Goal: Task Accomplishment & Management: Use online tool/utility

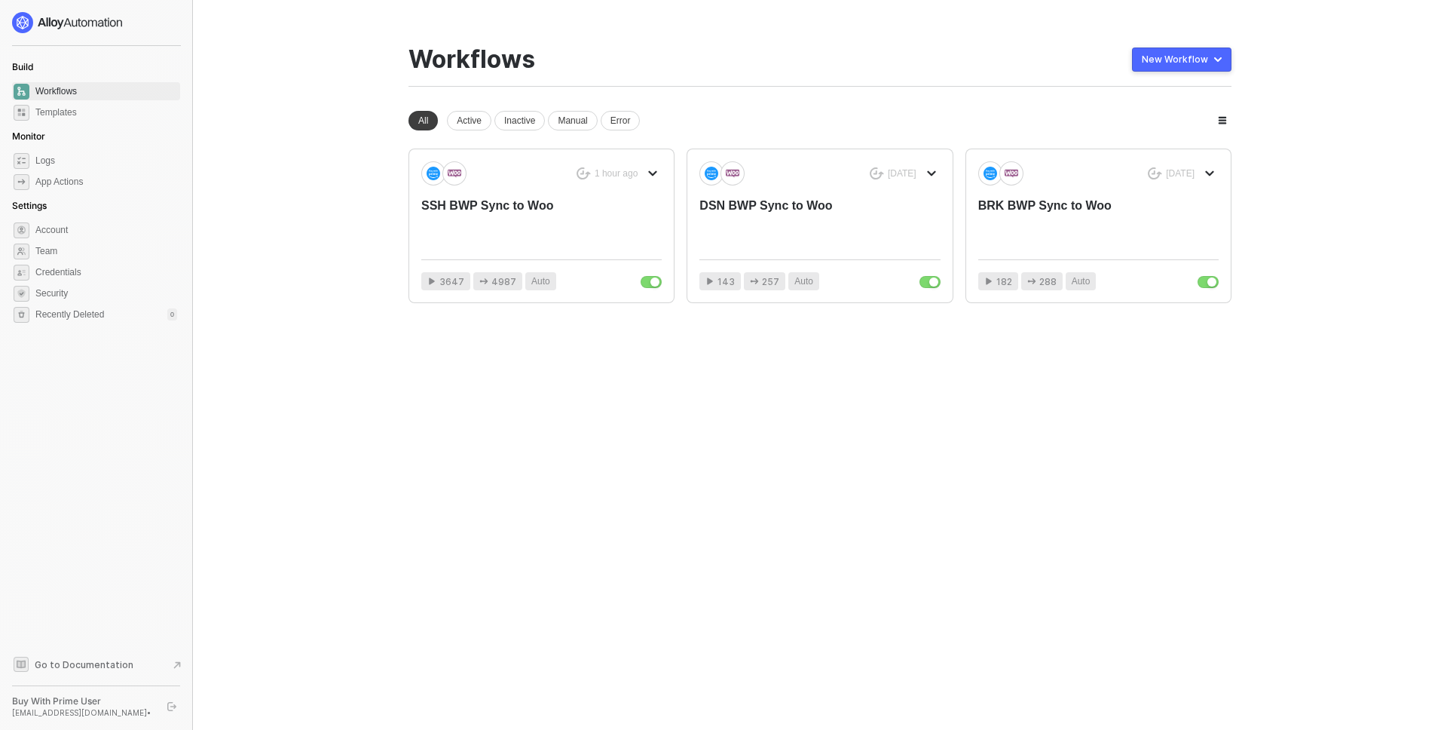
click at [275, 389] on main "You need to expand your browser window or switch to a computer with a bigger sc…" at bounding box center [723, 365] width 1447 height 730
click at [469, 218] on div "SSH BWP Sync to Woo" at bounding box center [517, 222] width 192 height 50
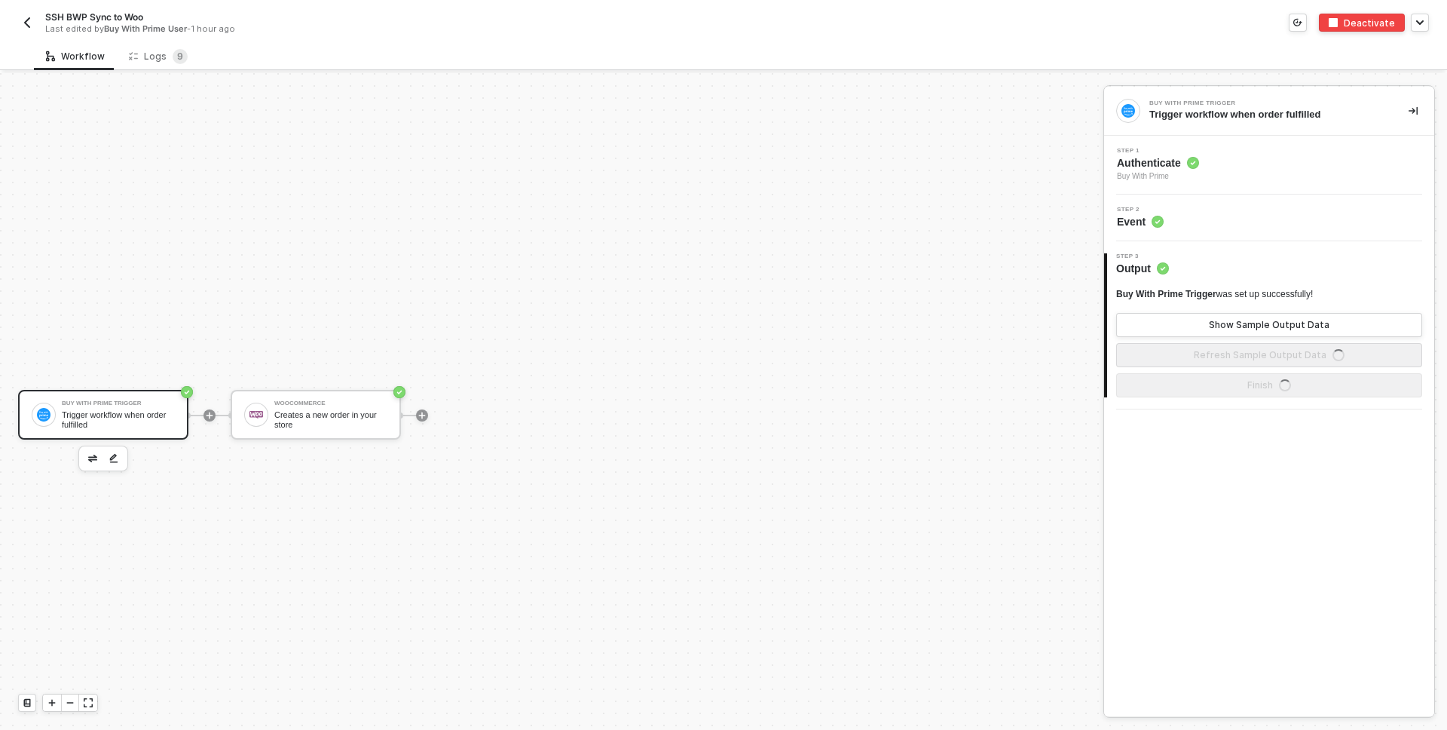
scroll to position [28, 0]
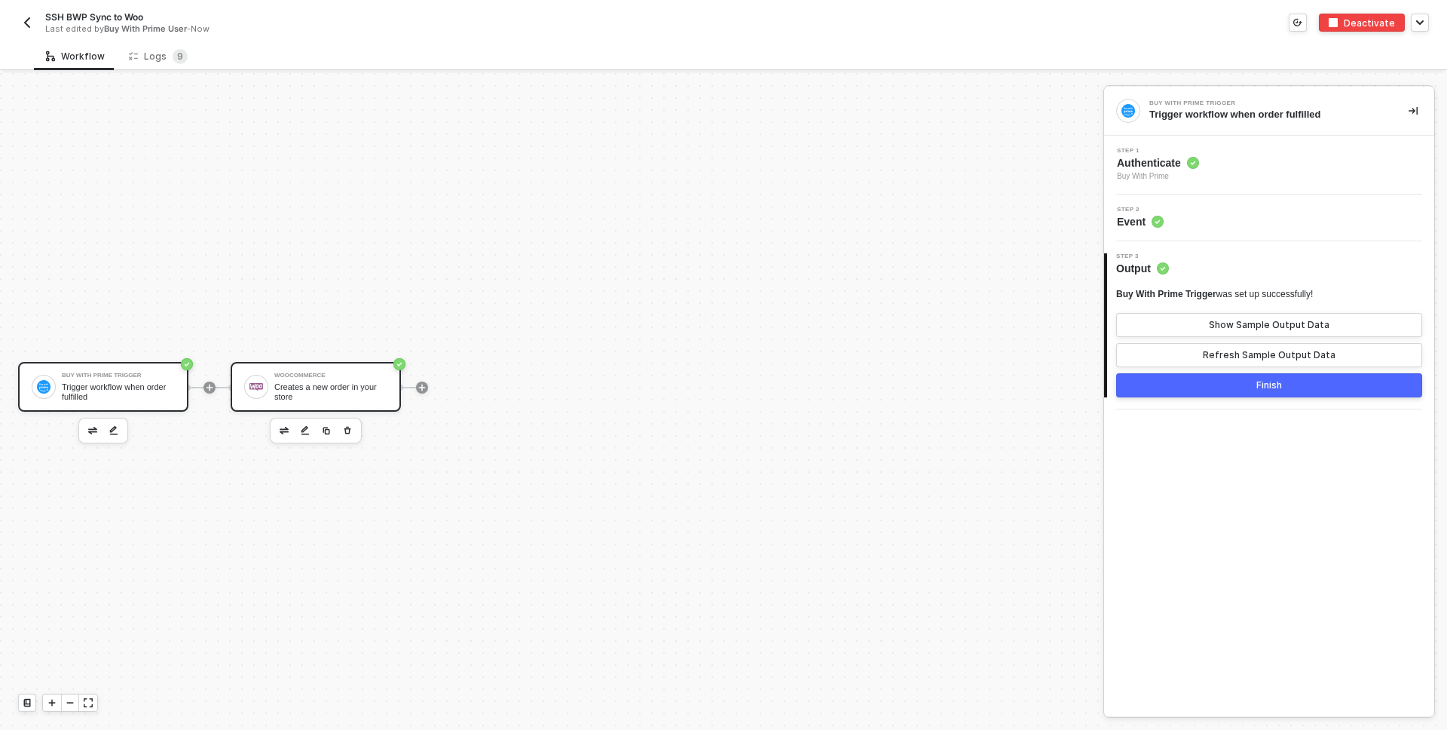
click at [312, 372] on div "WooCommerce" at bounding box center [330, 375] width 113 height 6
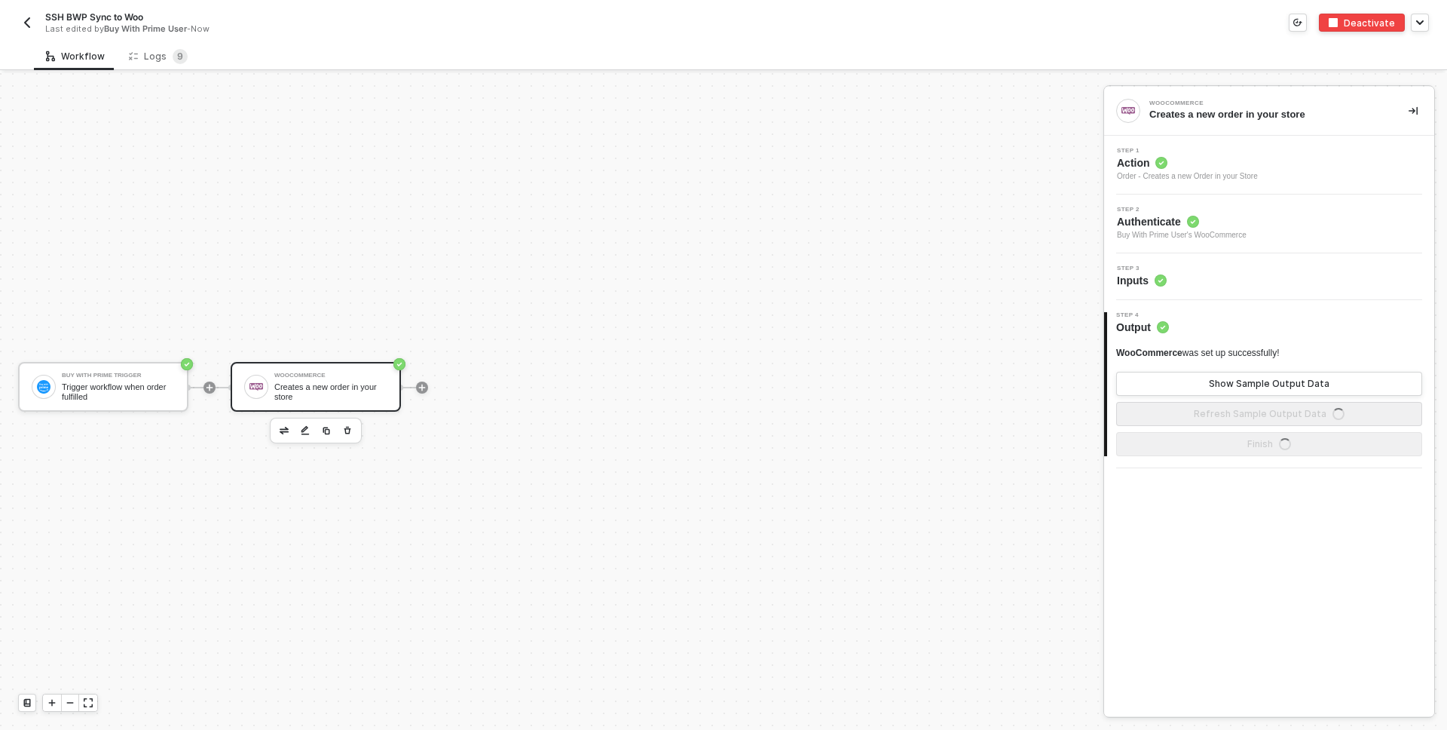
click at [1161, 278] on circle at bounding box center [1161, 280] width 12 height 12
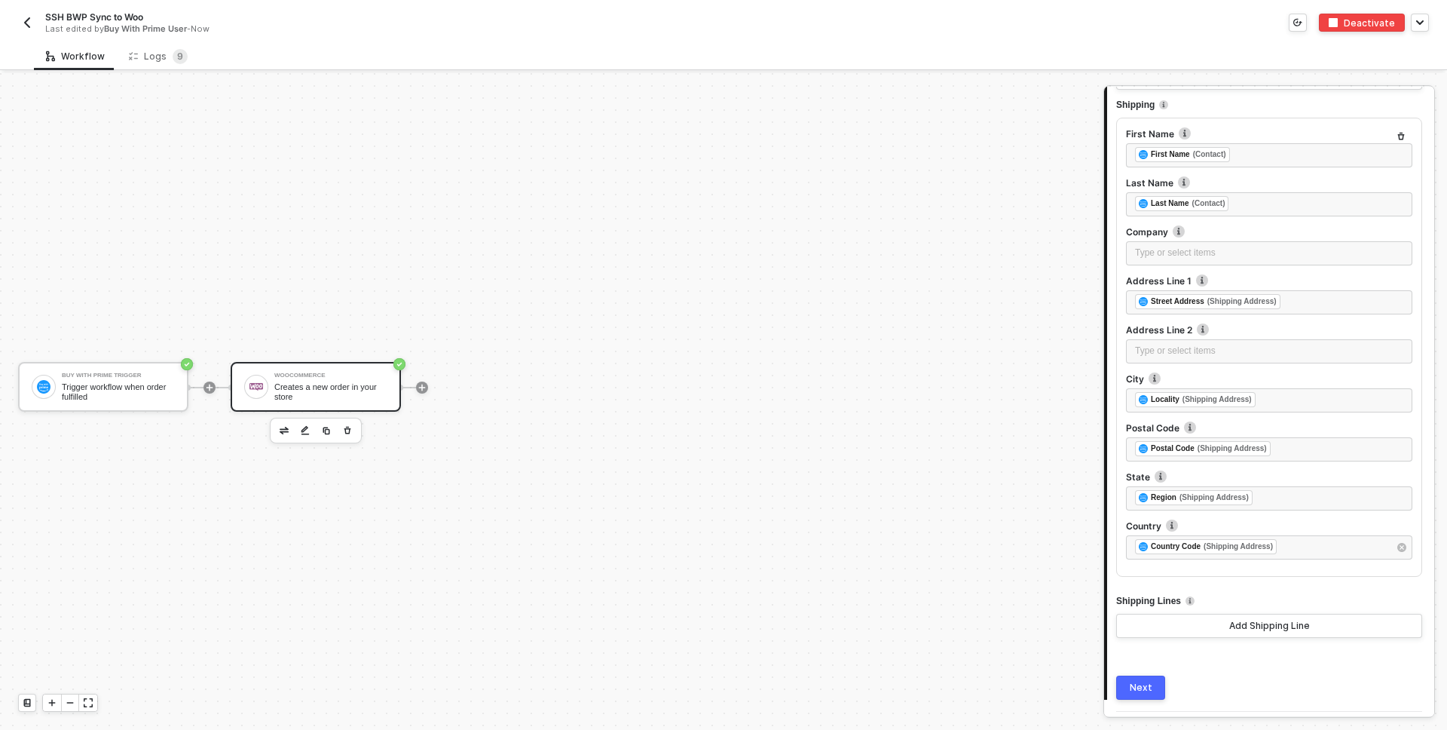
scroll to position [2067, 0]
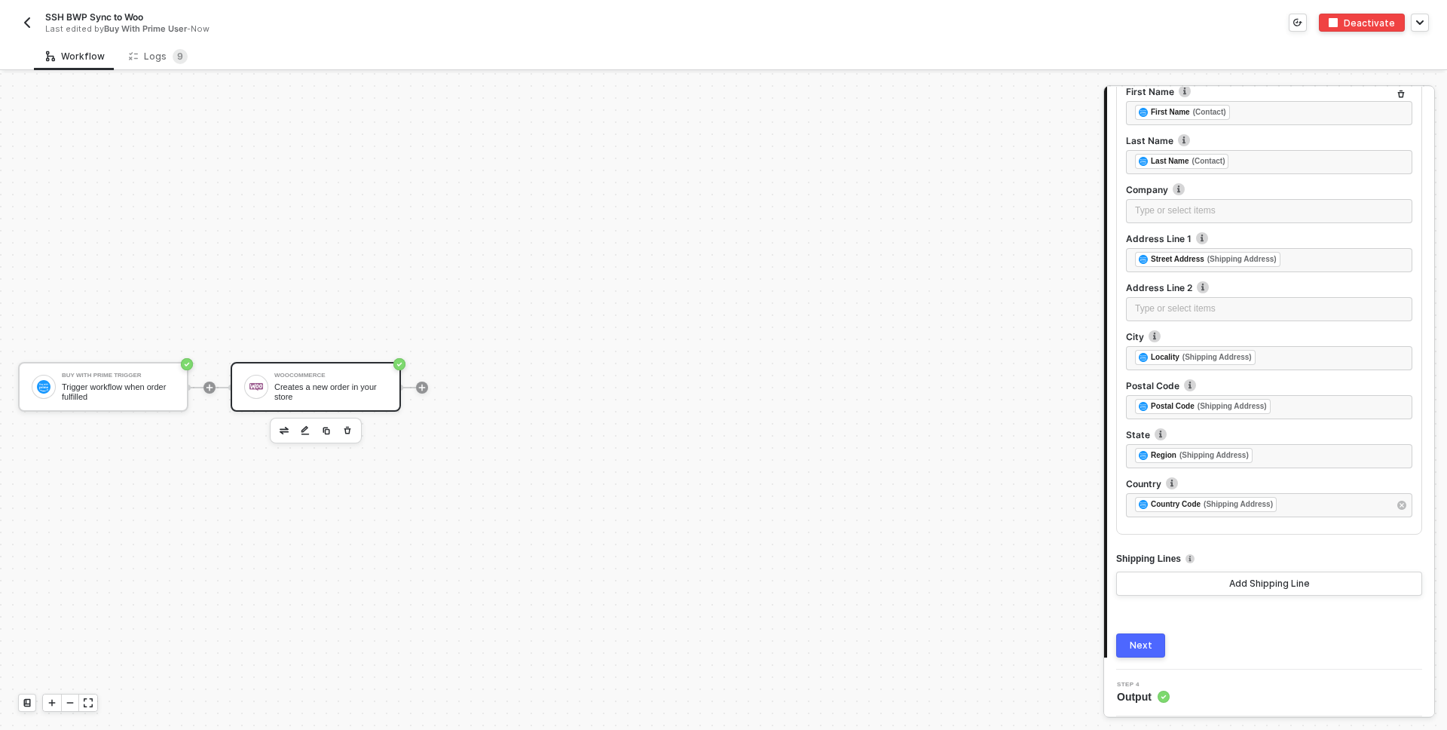
click at [848, 426] on div "Buy With Prime Trigger Trigger workflow when order fulfilled WooCommerce Create…" at bounding box center [548, 387] width 1096 height 684
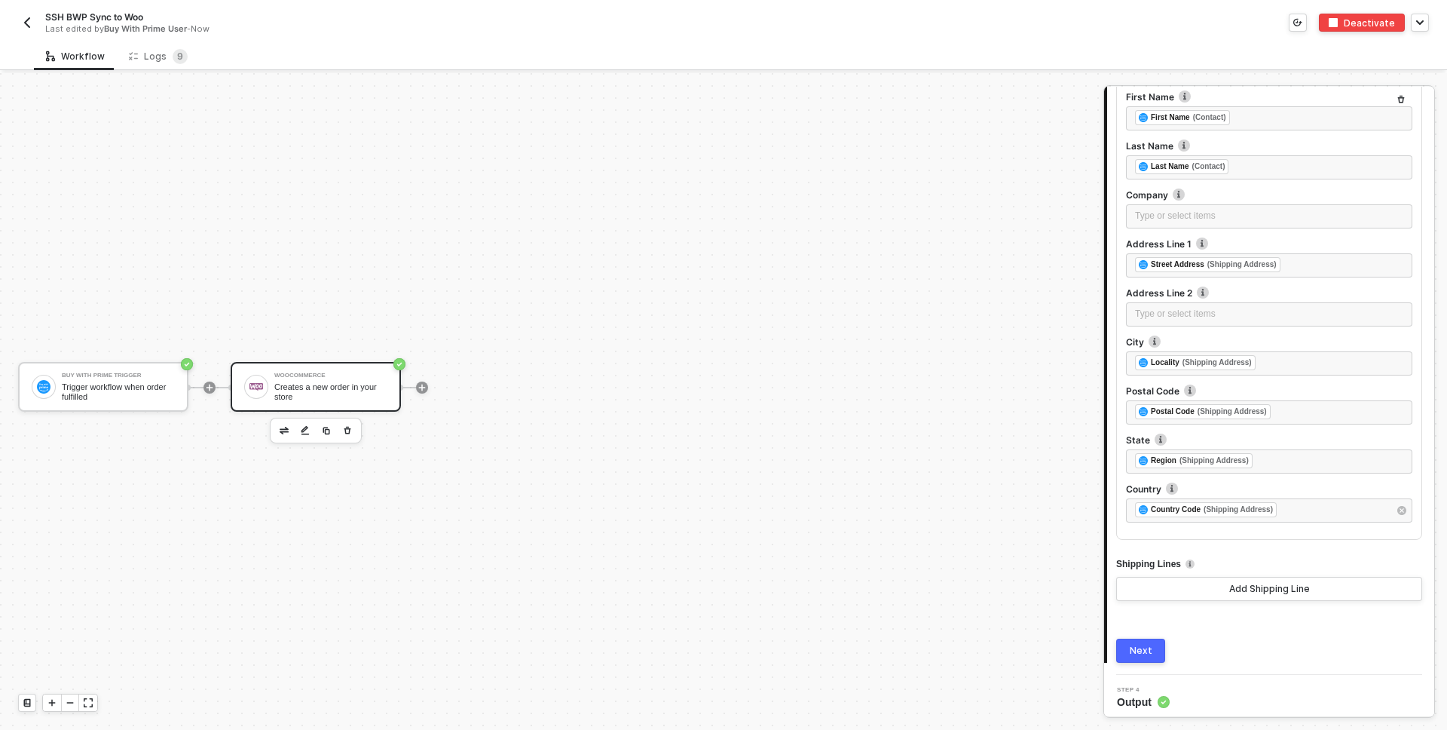
scroll to position [2046, 0]
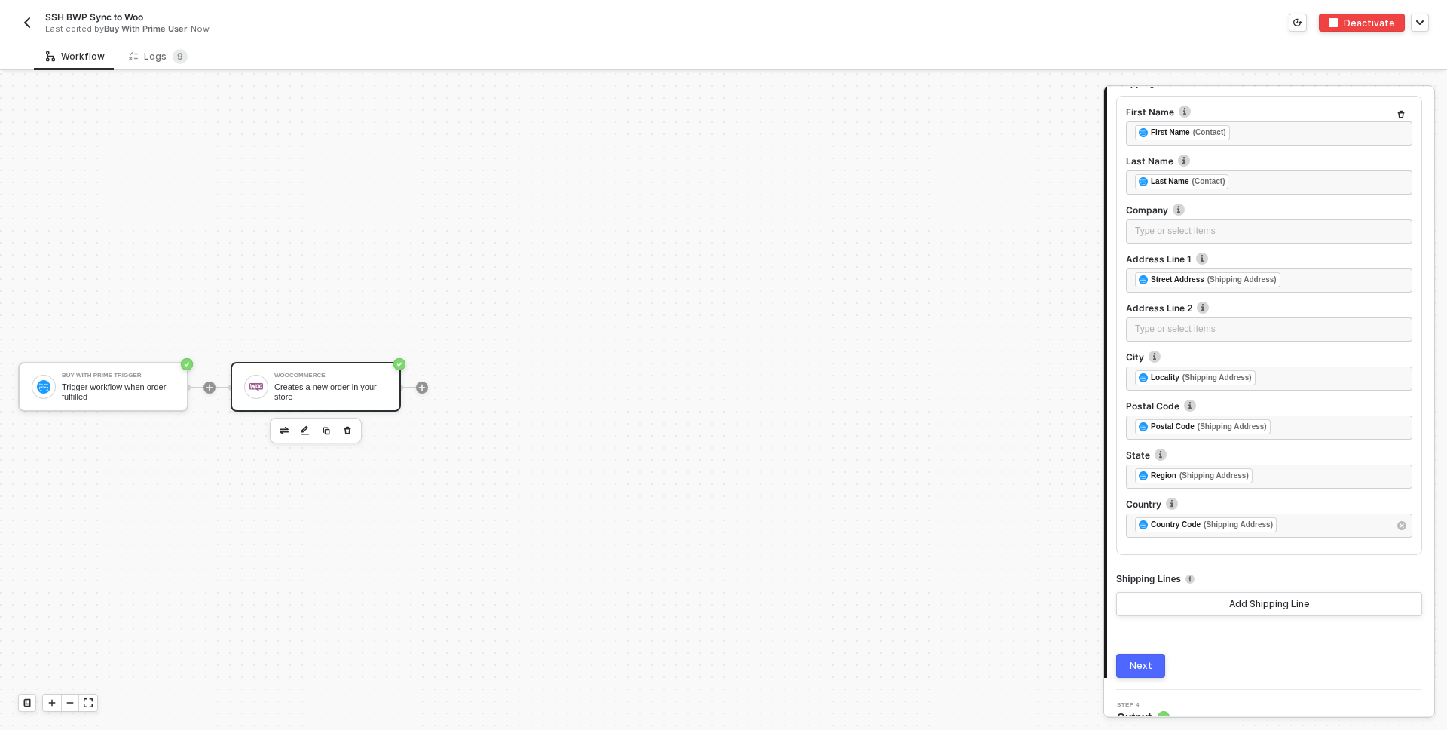
click at [27, 25] on img "button" at bounding box center [27, 23] width 12 height 12
